Goal: Information Seeking & Learning: Learn about a topic

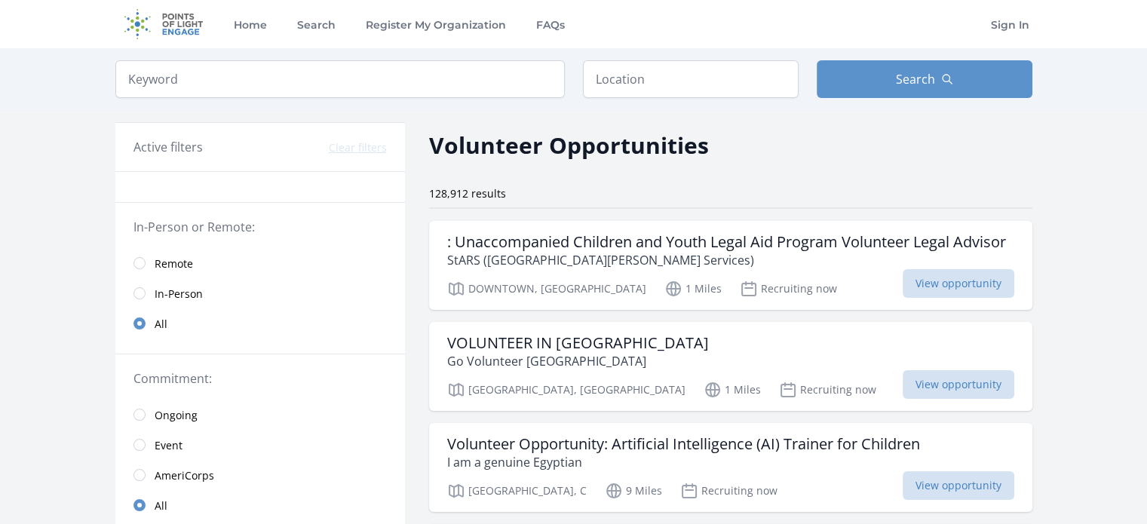
click at [184, 256] on span "Remote" at bounding box center [174, 263] width 38 height 15
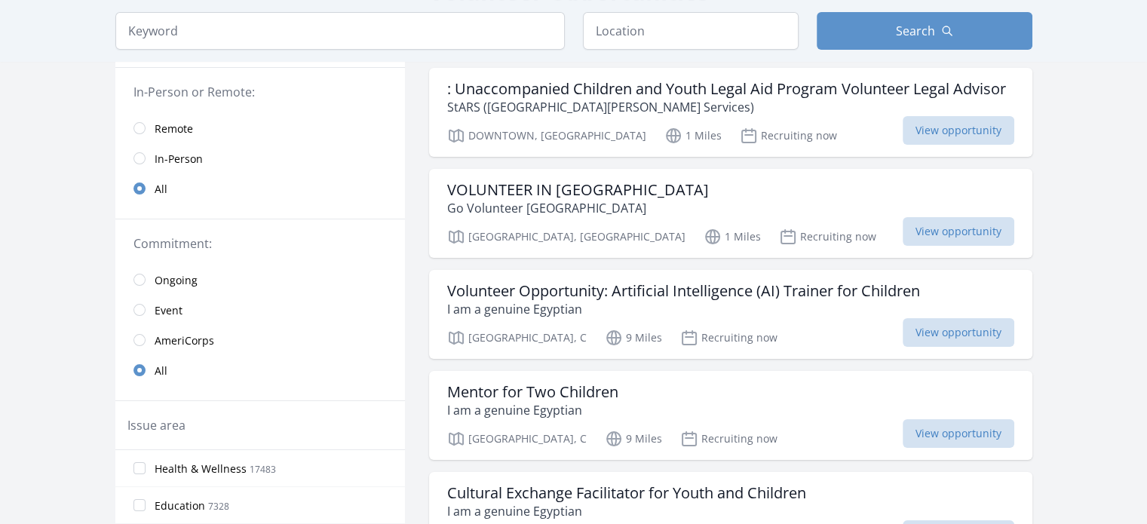
scroll to position [151, 0]
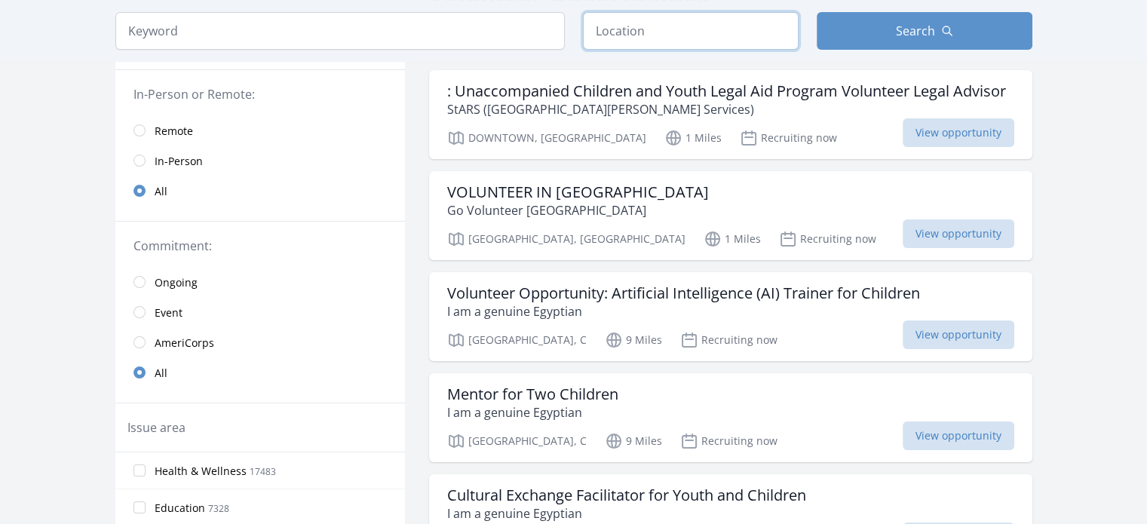
click at [710, 41] on input "text" at bounding box center [691, 31] width 216 height 38
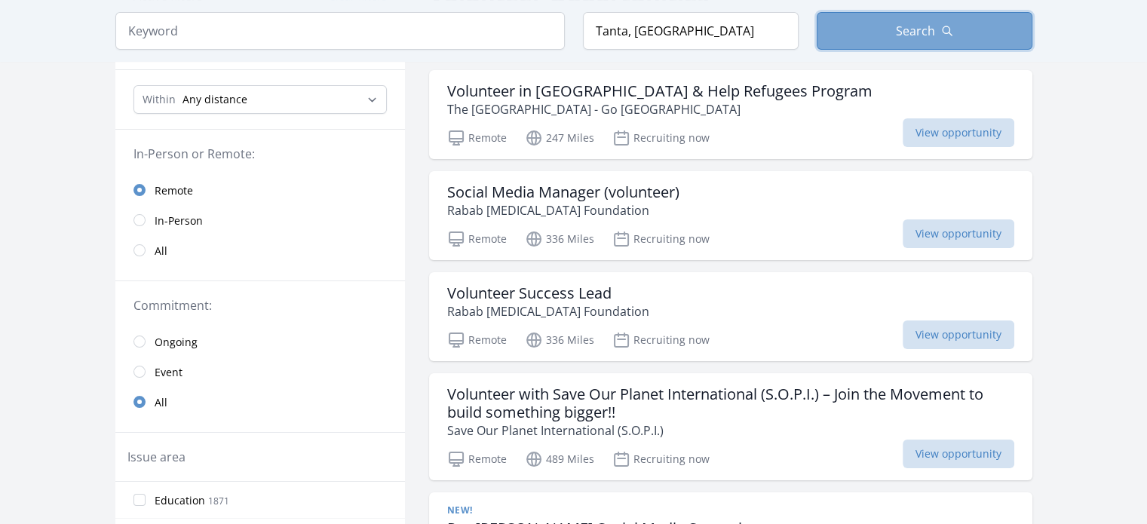
click at [890, 23] on button "Search" at bounding box center [924, 31] width 216 height 38
click at [888, 32] on button "Search" at bounding box center [924, 31] width 216 height 38
click at [961, 32] on button "Search" at bounding box center [924, 31] width 216 height 38
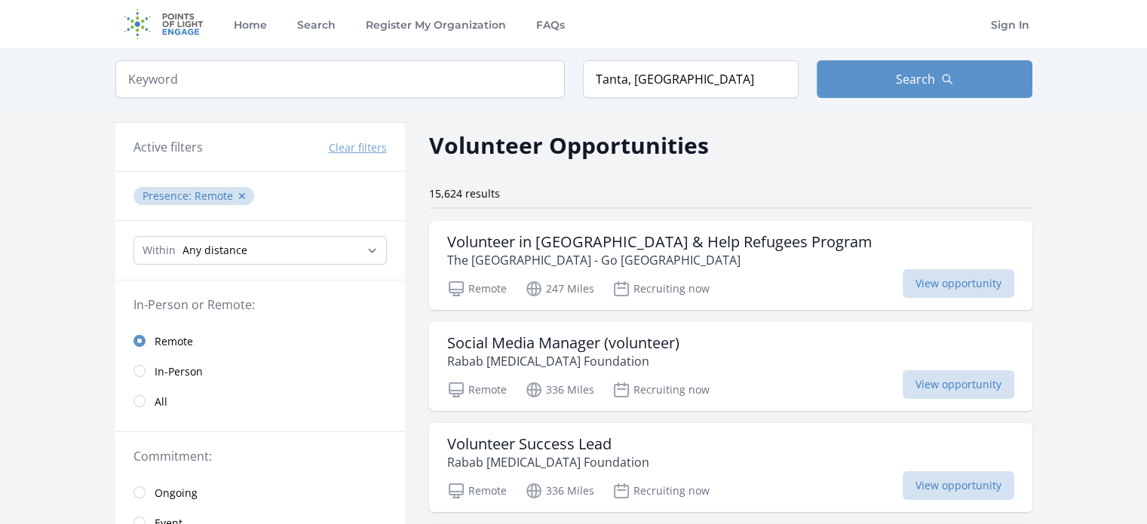
click at [156, 406] on span "All" at bounding box center [161, 401] width 13 height 15
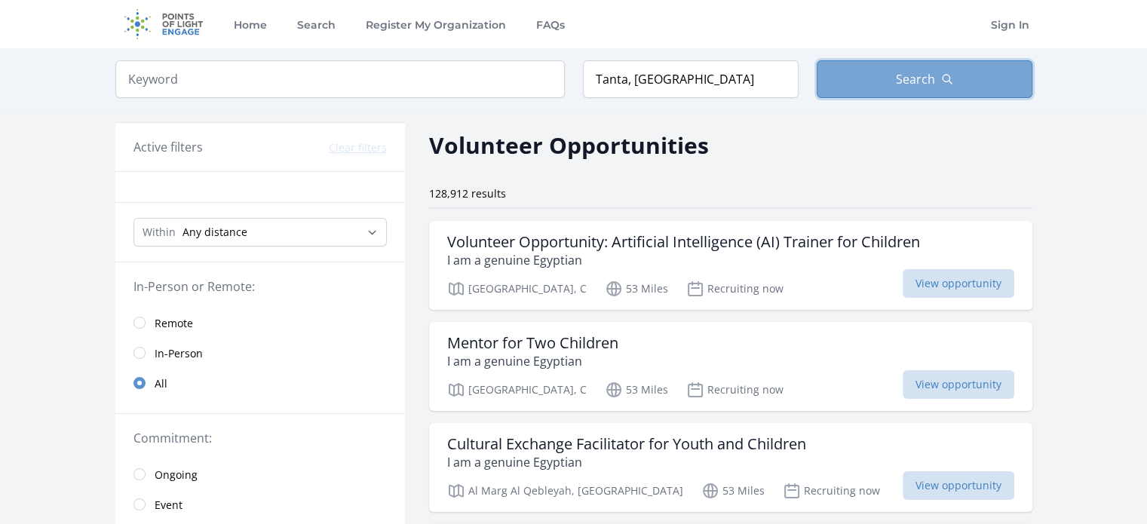
click at [856, 83] on button "Search" at bounding box center [924, 79] width 216 height 38
click at [891, 63] on button "Search" at bounding box center [924, 79] width 216 height 38
click at [893, 63] on button "Search" at bounding box center [924, 79] width 216 height 38
click at [893, 65] on button "Search" at bounding box center [924, 79] width 216 height 38
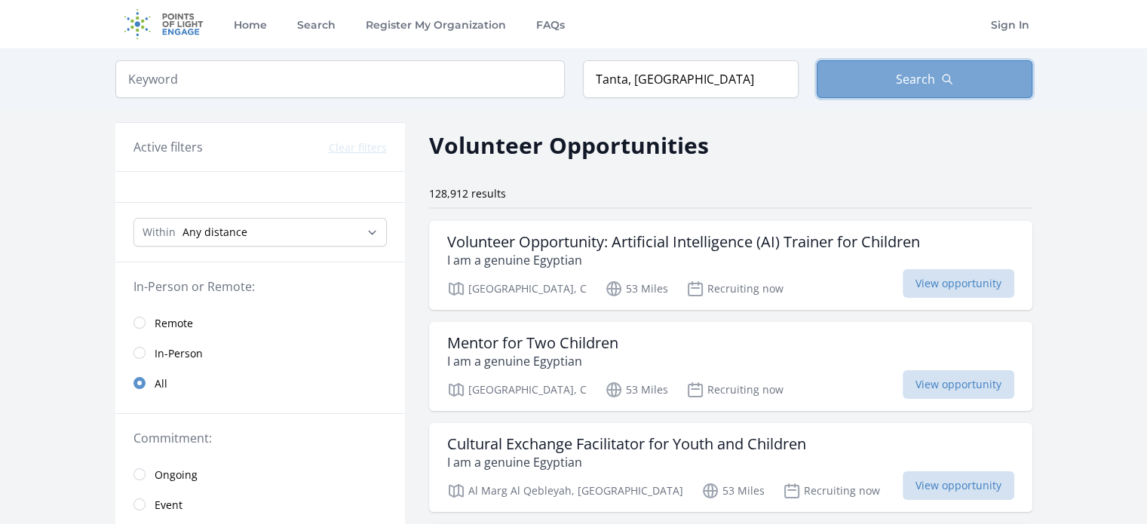
click at [916, 84] on span "Search" at bounding box center [915, 79] width 39 height 18
click at [914, 84] on span "Search" at bounding box center [915, 79] width 39 height 18
click at [625, 246] on h3 "Volunteer Opportunity: Artificial Intelligence (AI) Trainer for Children" at bounding box center [683, 242] width 473 height 18
click at [988, 74] on button "Search" at bounding box center [924, 79] width 216 height 38
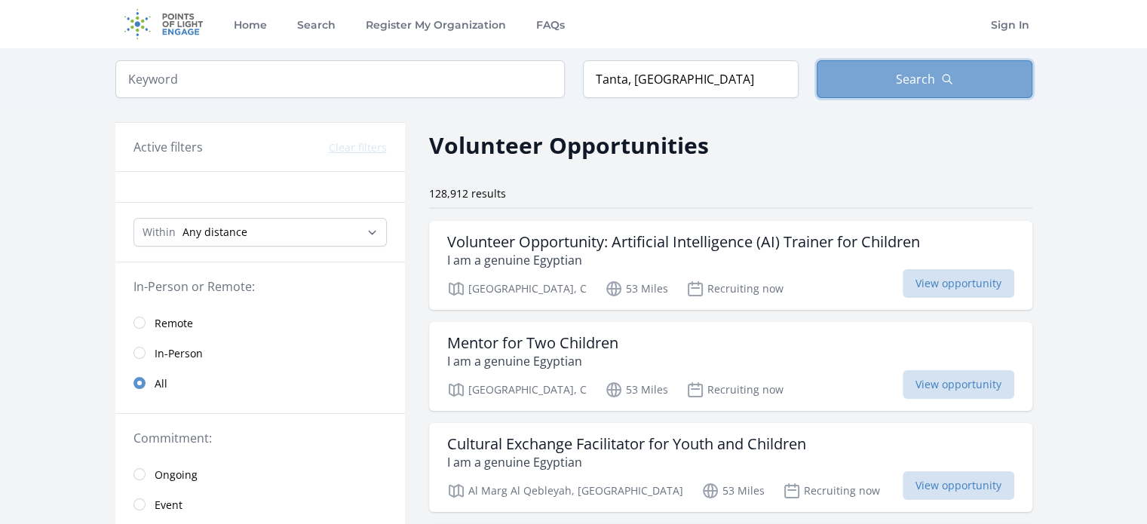
click at [950, 84] on icon "button" at bounding box center [947, 79] width 12 height 12
drag, startPoint x: 766, startPoint y: 61, endPoint x: 345, endPoint y: 65, distance: 421.4
click at [348, 66] on form "Keyword Location [GEOGRAPHIC_DATA], [GEOGRAPHIC_DATA] Search" at bounding box center [573, 79] width 917 height 38
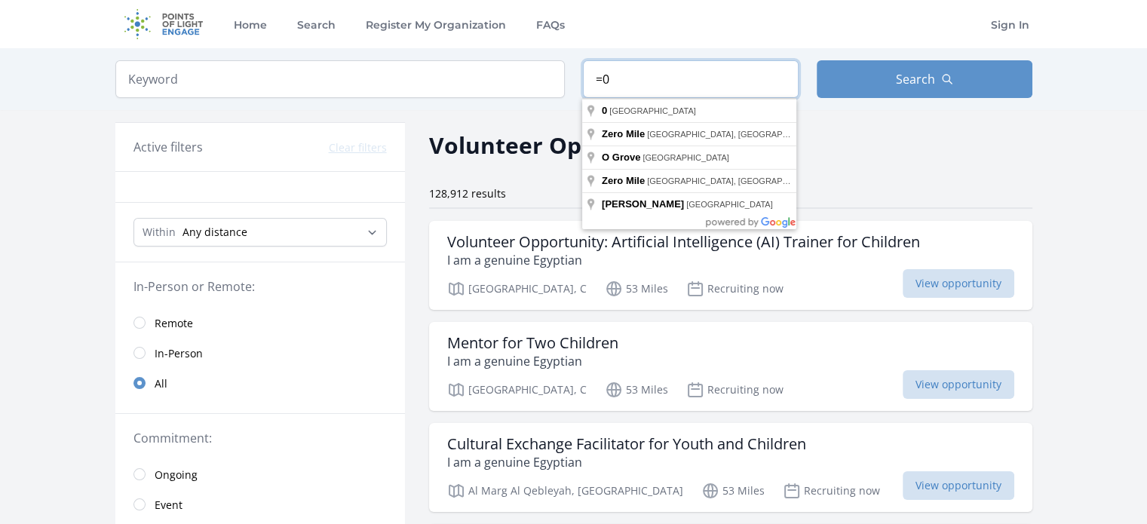
type input "="
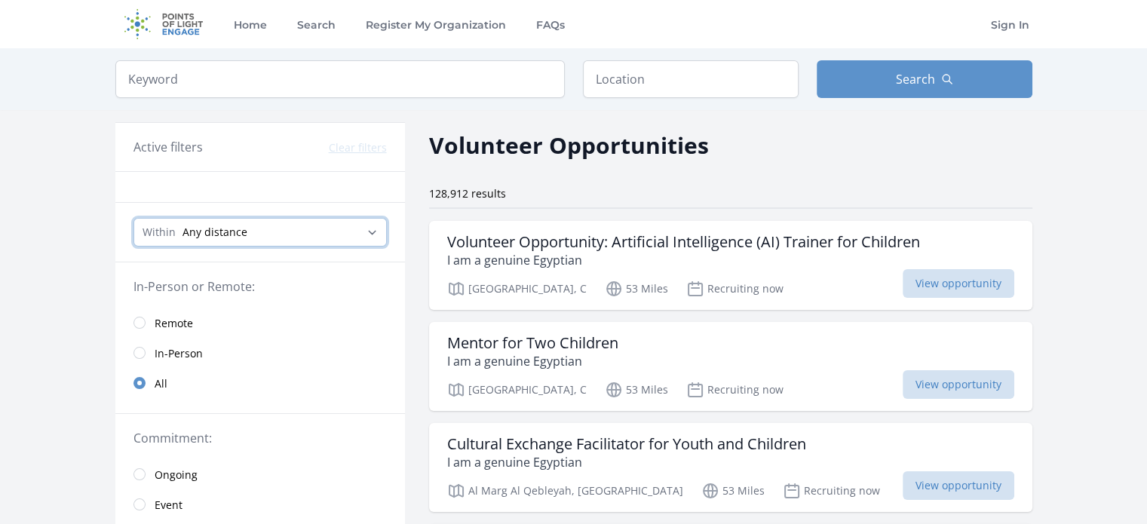
click at [231, 242] on select "Any distance , 5 Miles , 20 Miles , 50 Miles , 100 Miles" at bounding box center [259, 232] width 253 height 29
click at [247, 228] on select "Any distance , 5 Miles , 20 Miles , 50 Miles , 100 Miles" at bounding box center [259, 232] width 253 height 29
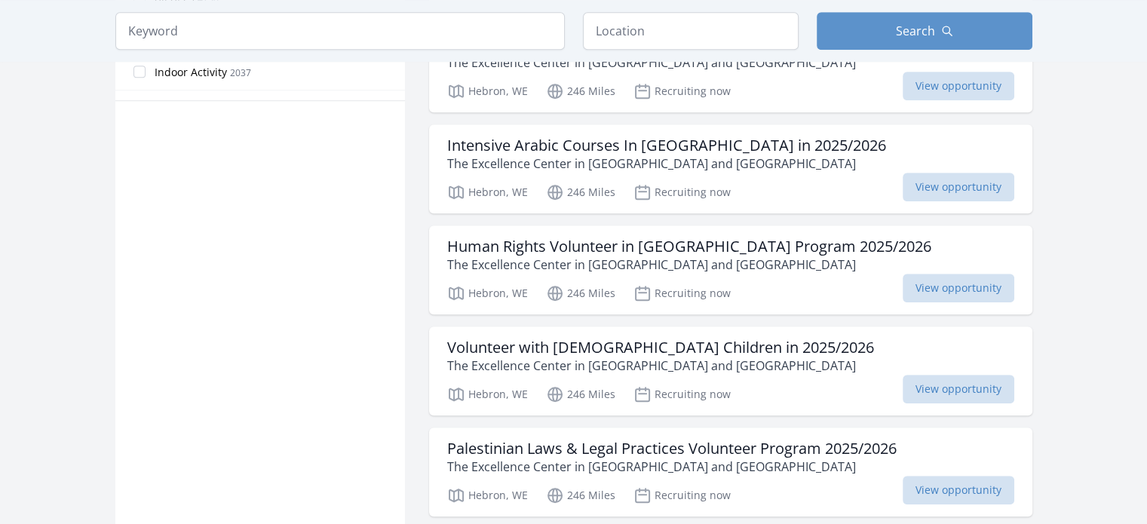
scroll to position [829, 0]
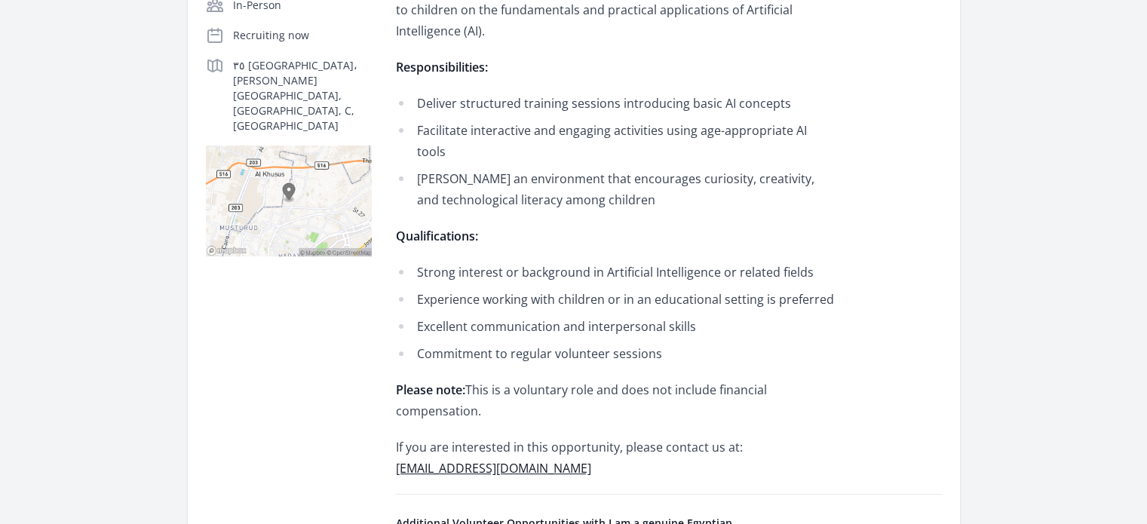
scroll to position [452, 0]
